Goal: Transaction & Acquisition: Purchase product/service

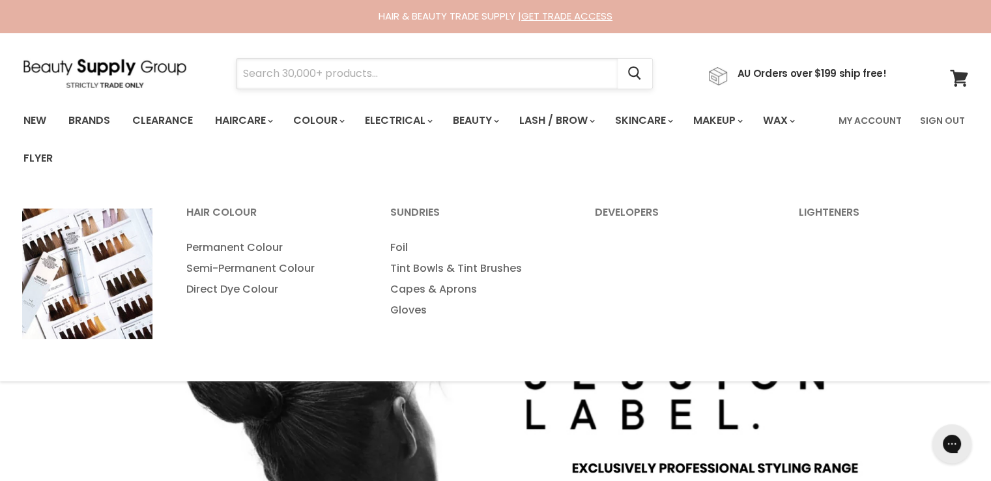
click at [336, 79] on input "Search" at bounding box center [427, 74] width 381 height 30
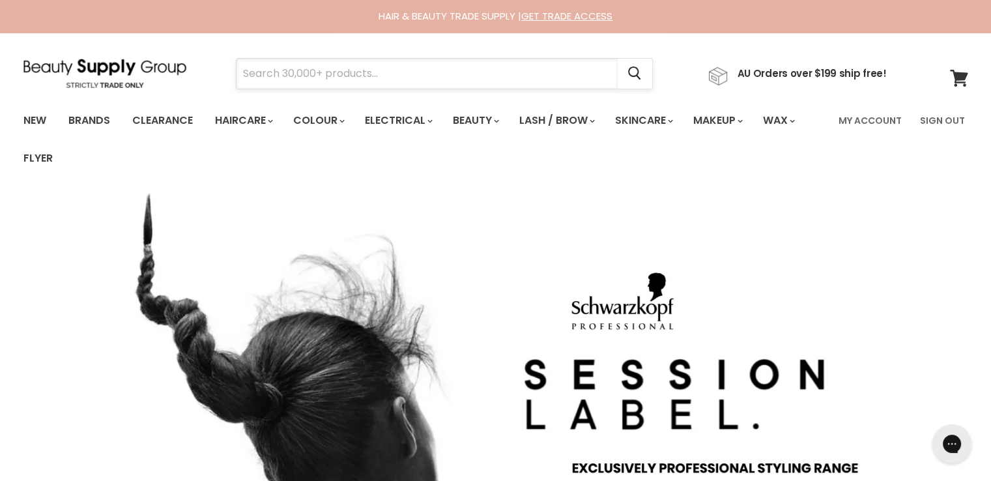
paste input "Jeval Argan Oil Treatment 100ml For All Hair Types"
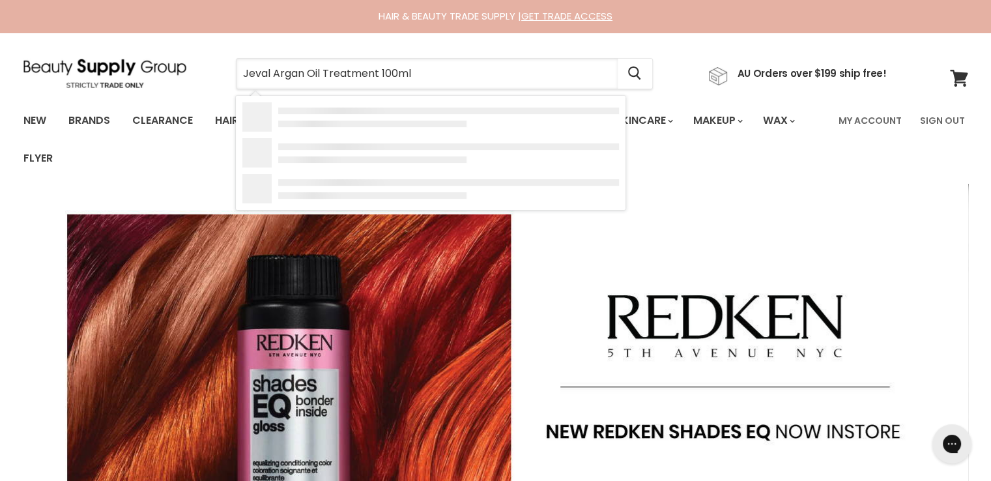
type input "Jeval Argan Oil Treatment 100ml"
click at [321, 151] on b "Jeval" at bounding box center [309, 152] width 29 height 15
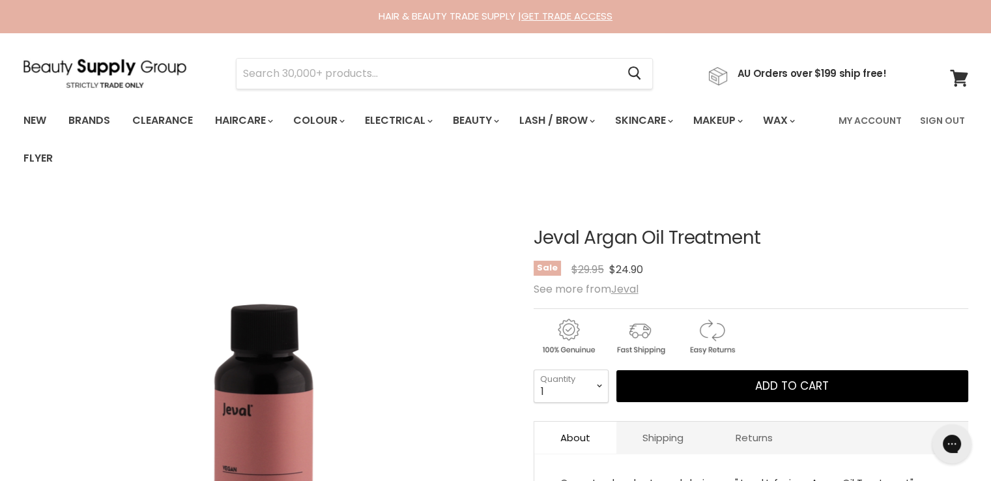
drag, startPoint x: 779, startPoint y: 237, endPoint x: 527, endPoint y: 240, distance: 252.2
click at [527, 240] on article "Click or scroll to zoom Tap or pinch to zoom Jeval Argan Oil Treatment No revie…" at bounding box center [495, 462] width 945 height 533
